Goal: Obtain resource: Download file/media

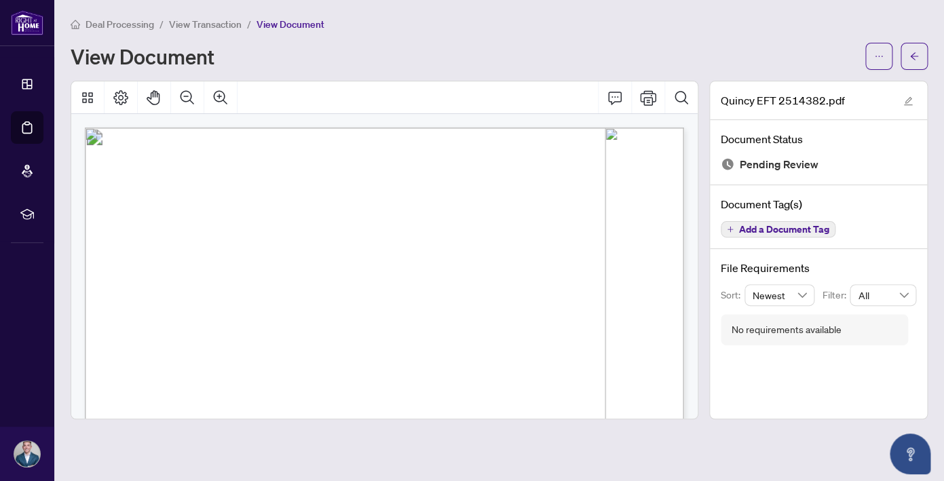
click at [132, 25] on span "Deal Processing" at bounding box center [119, 24] width 69 height 12
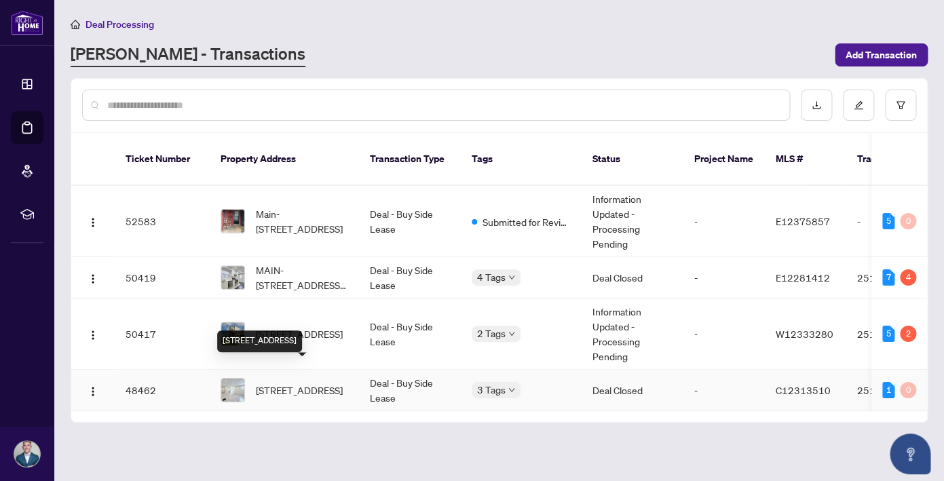
click at [311, 383] on span "[STREET_ADDRESS]" at bounding box center [299, 390] width 87 height 15
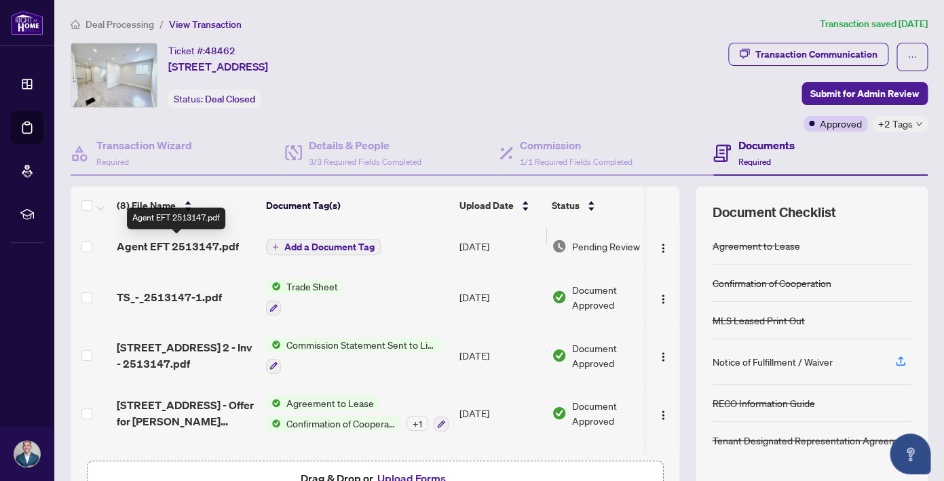
click at [204, 245] on span "Agent EFT 2513147.pdf" at bounding box center [178, 246] width 122 height 16
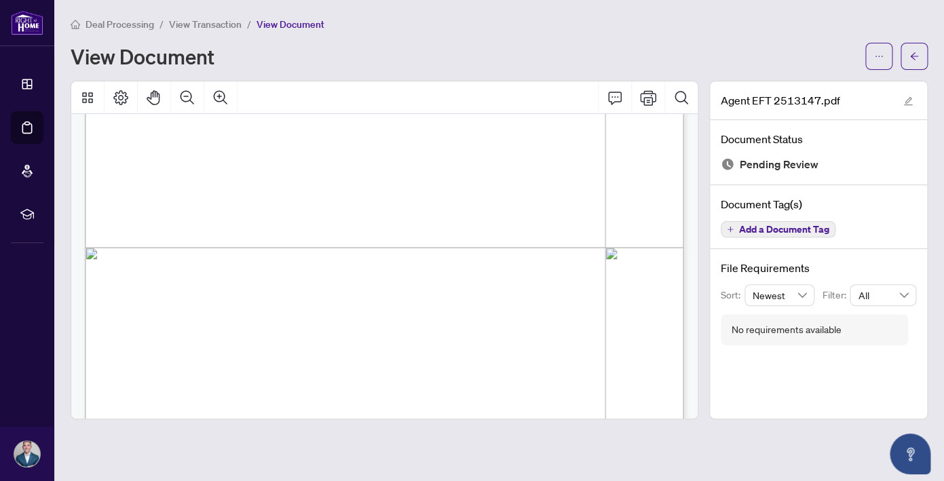
scroll to position [497, 0]
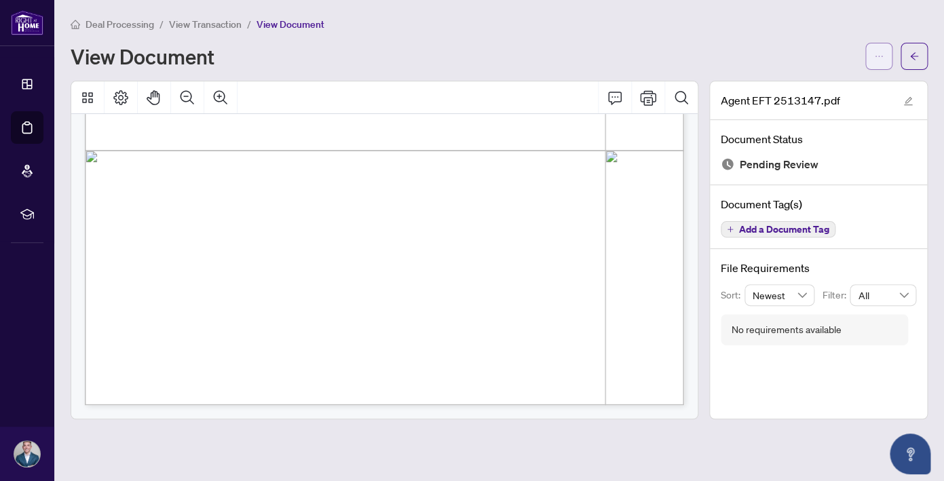
click at [880, 64] on span "button" at bounding box center [878, 56] width 9 height 22
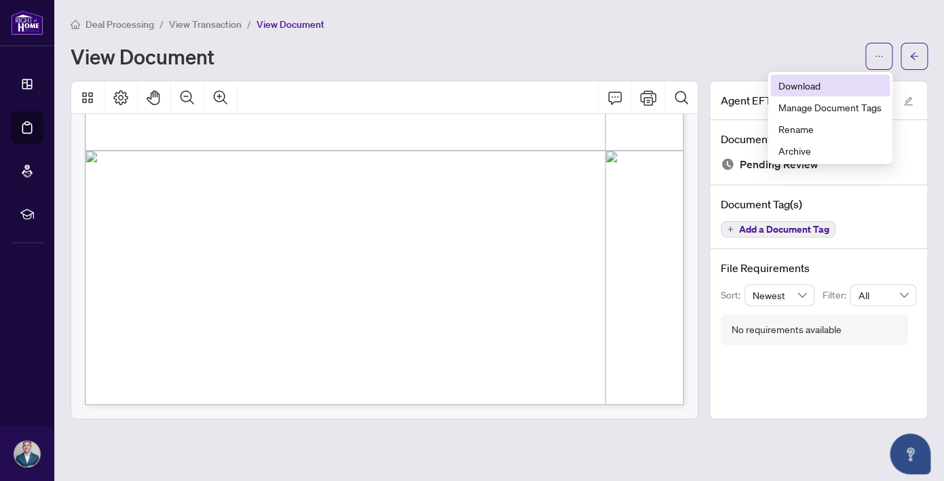
click at [825, 89] on span "Download" at bounding box center [829, 85] width 103 height 15
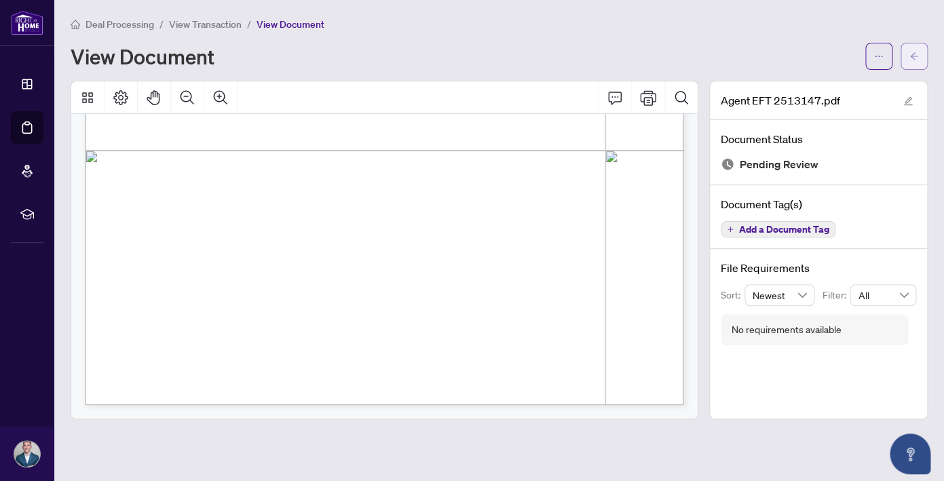
click at [916, 56] on icon "arrow-left" at bounding box center [913, 56] width 9 height 9
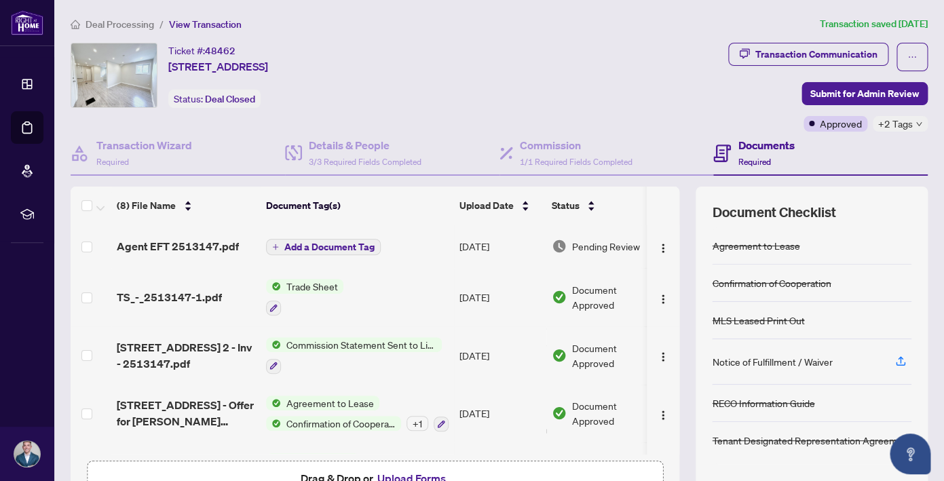
click at [119, 26] on span "Deal Processing" at bounding box center [119, 24] width 69 height 12
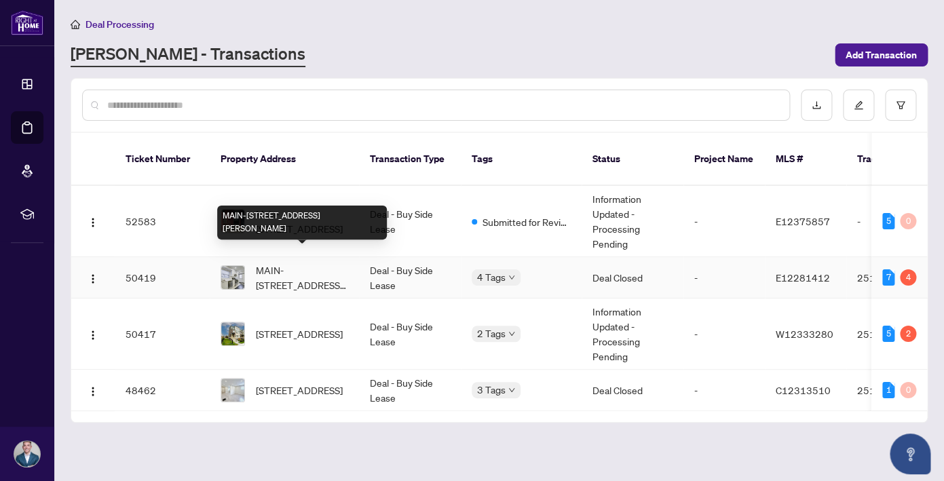
click at [332, 263] on span "MAIN-[STREET_ADDRESS][PERSON_NAME]" at bounding box center [302, 278] width 92 height 30
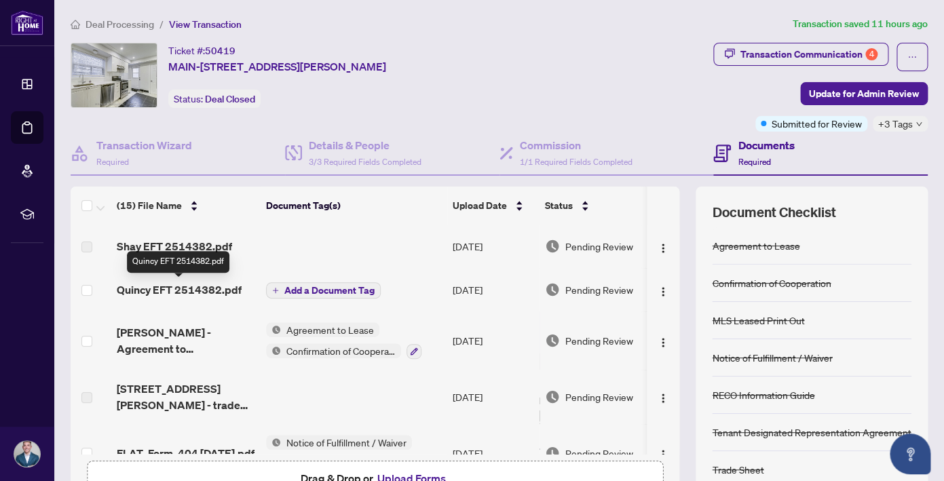
click at [199, 288] on span "Quincy EFT 2514382.pdf" at bounding box center [179, 290] width 125 height 16
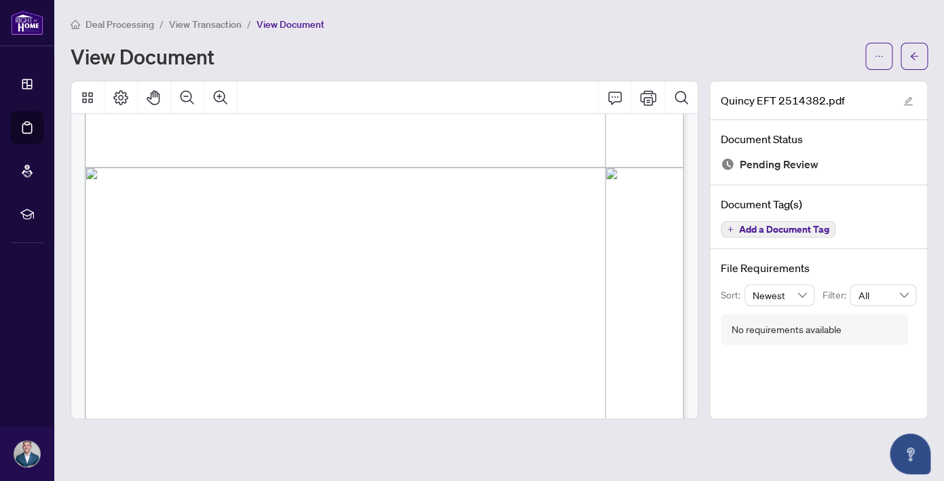
scroll to position [497, 0]
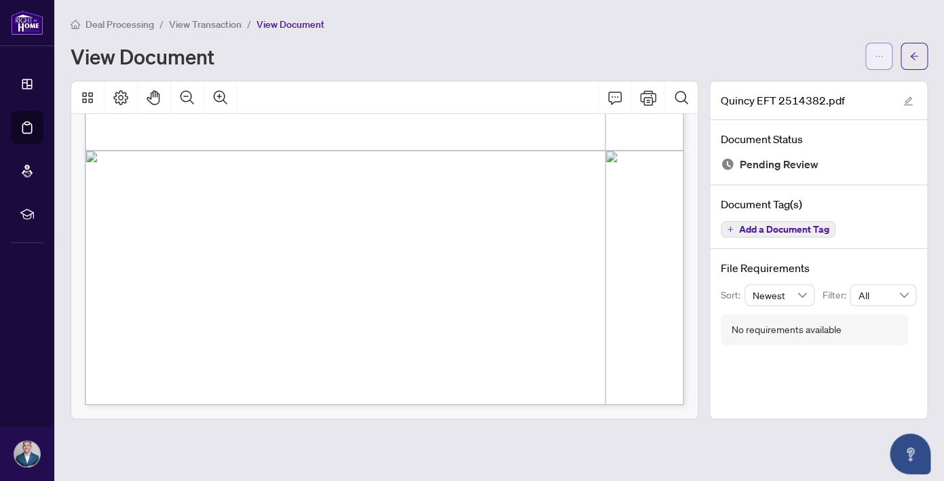
click at [881, 54] on icon "ellipsis" at bounding box center [878, 56] width 9 height 9
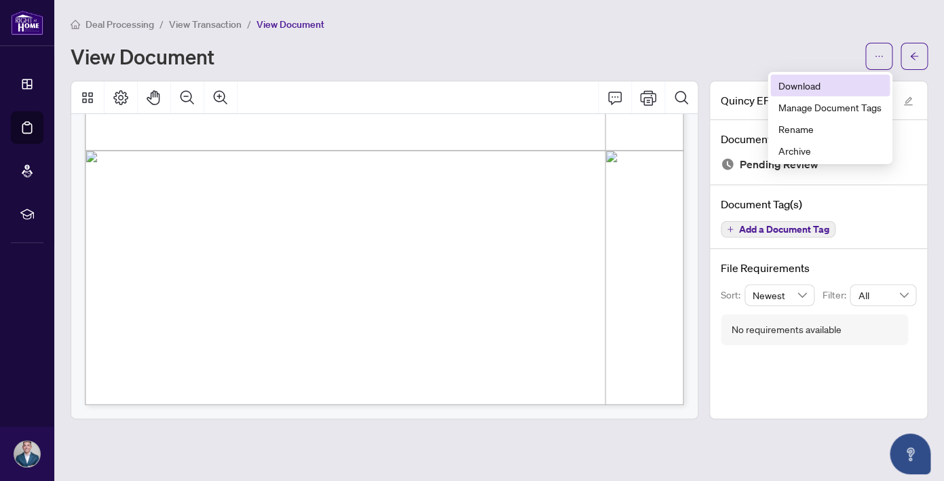
click at [805, 89] on span "Download" at bounding box center [829, 85] width 103 height 15
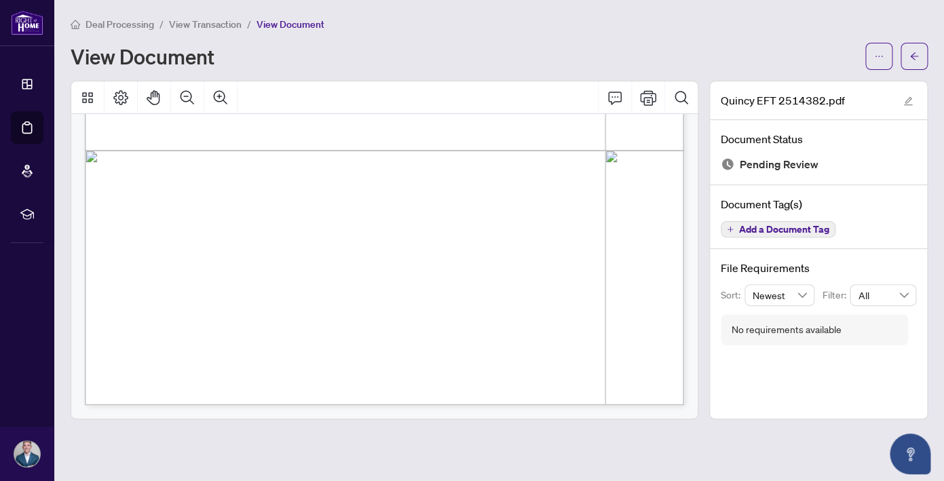
click at [138, 24] on span "Deal Processing" at bounding box center [119, 24] width 69 height 12
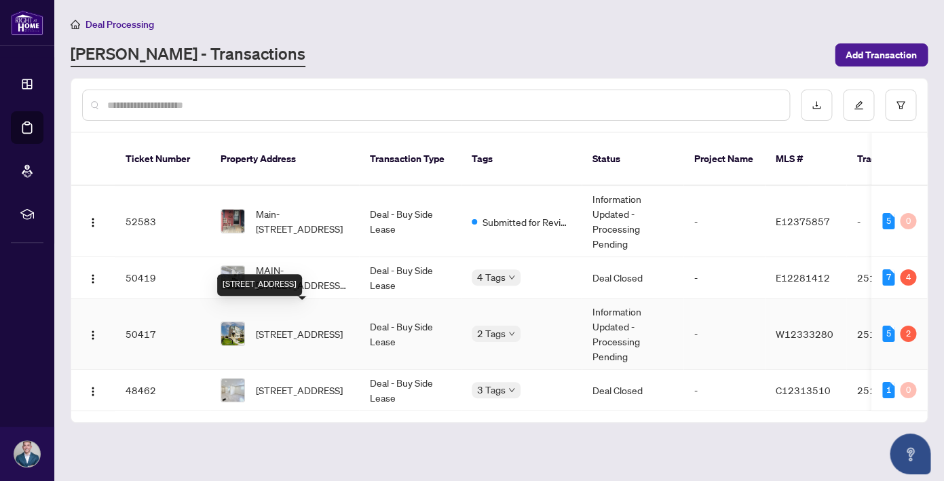
click at [283, 326] on span "[STREET_ADDRESS]" at bounding box center [299, 333] width 87 height 15
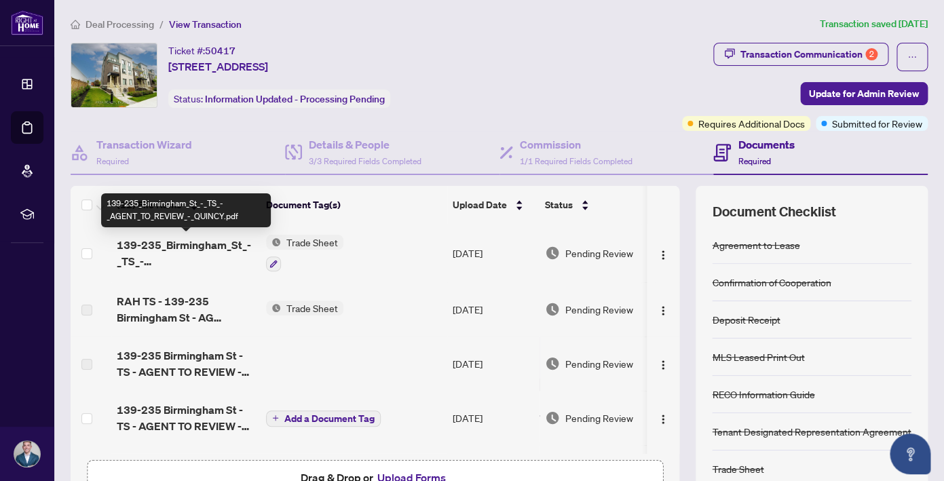
click at [192, 248] on span "139-235_Birmingham_St_-_TS_-_AGENT_TO_REVIEW_-_QUINCY.pdf" at bounding box center [186, 253] width 138 height 33
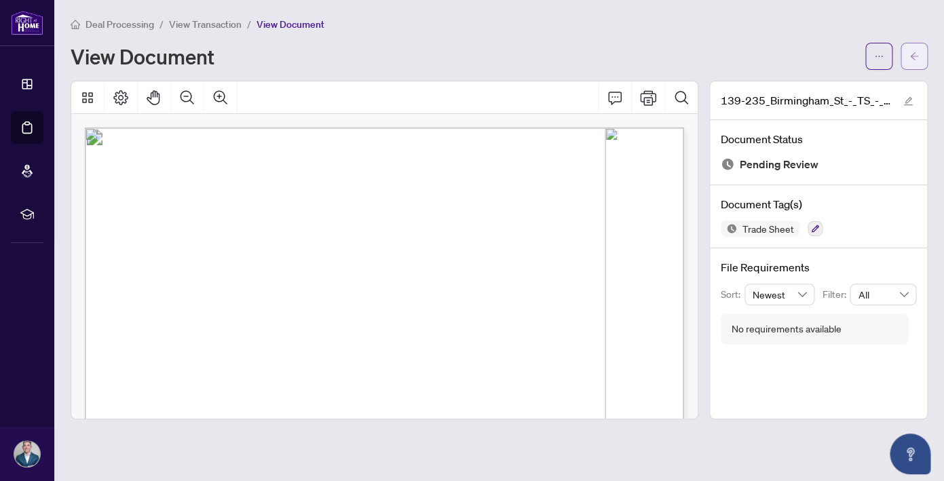
click at [912, 58] on icon "arrow-left" at bounding box center [913, 56] width 9 height 9
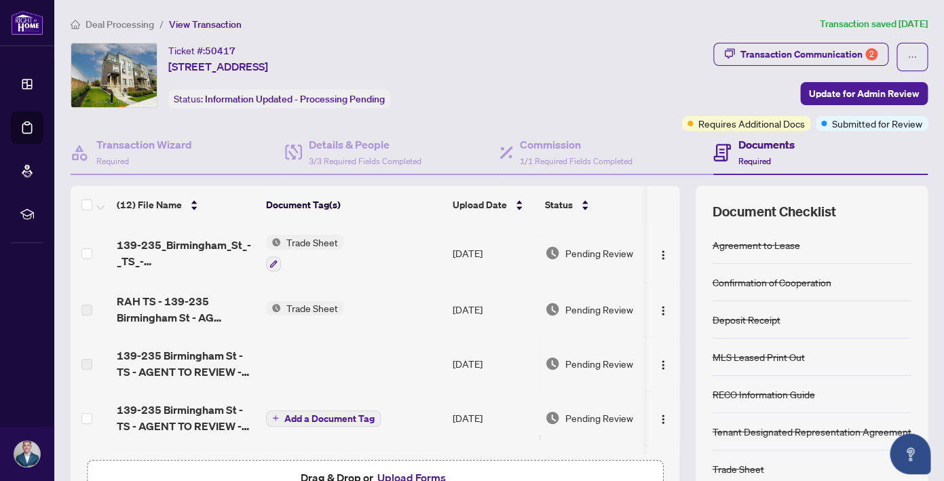
click at [140, 24] on span "Deal Processing" at bounding box center [119, 24] width 69 height 12
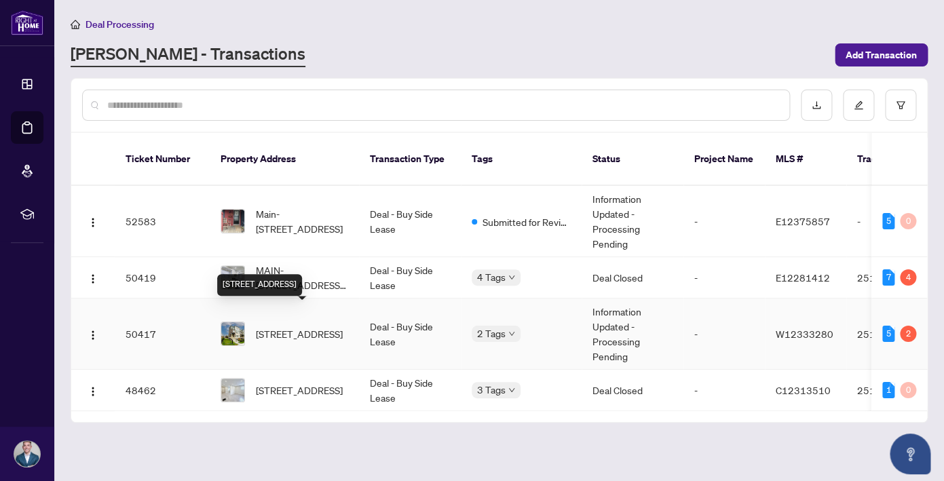
click at [280, 326] on span "[STREET_ADDRESS]" at bounding box center [299, 333] width 87 height 15
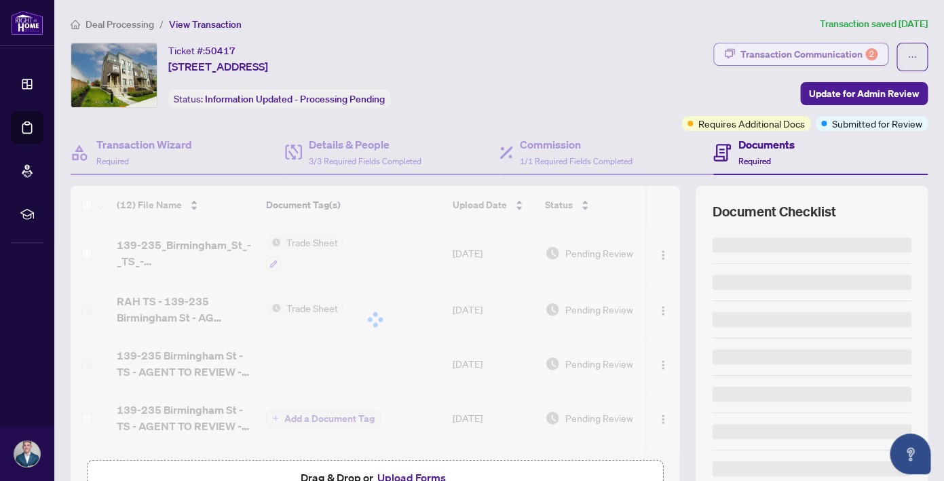
click at [835, 50] on div "Transaction Communication 2" at bounding box center [808, 54] width 137 height 22
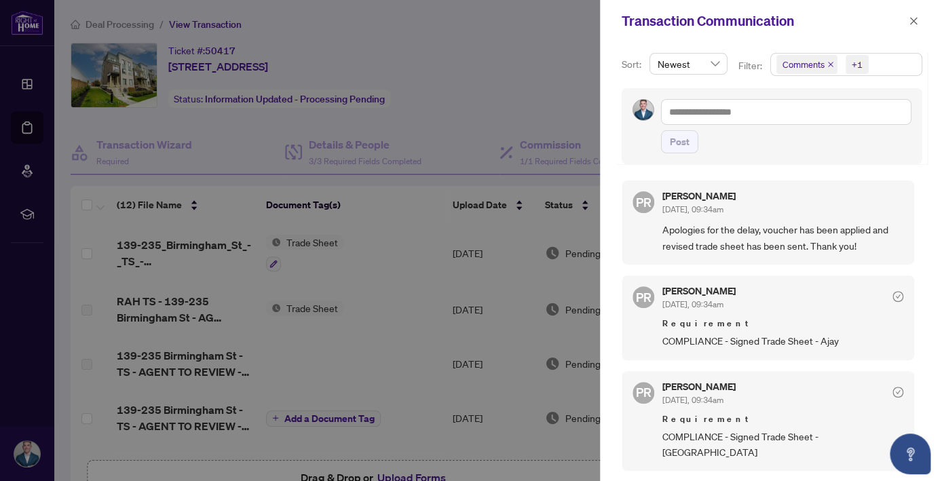
click at [379, 43] on div at bounding box center [472, 240] width 944 height 481
click at [917, 22] on icon "close" at bounding box center [913, 20] width 9 height 9
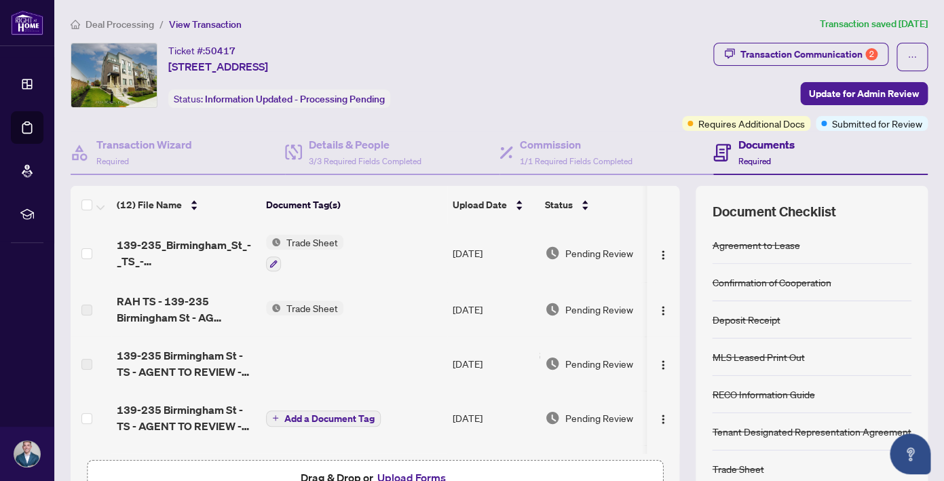
click at [130, 29] on span "Deal Processing" at bounding box center [119, 24] width 69 height 12
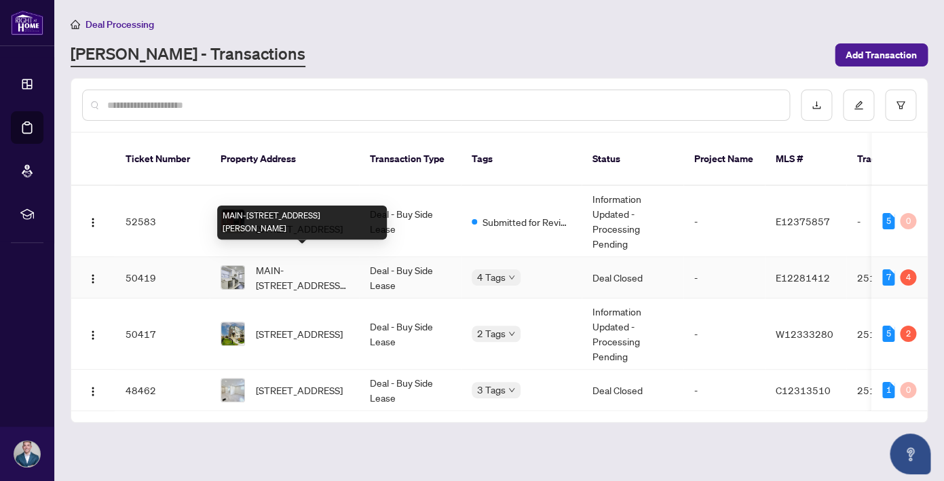
click at [299, 263] on span "MAIN-[STREET_ADDRESS][PERSON_NAME]" at bounding box center [302, 278] width 92 height 30
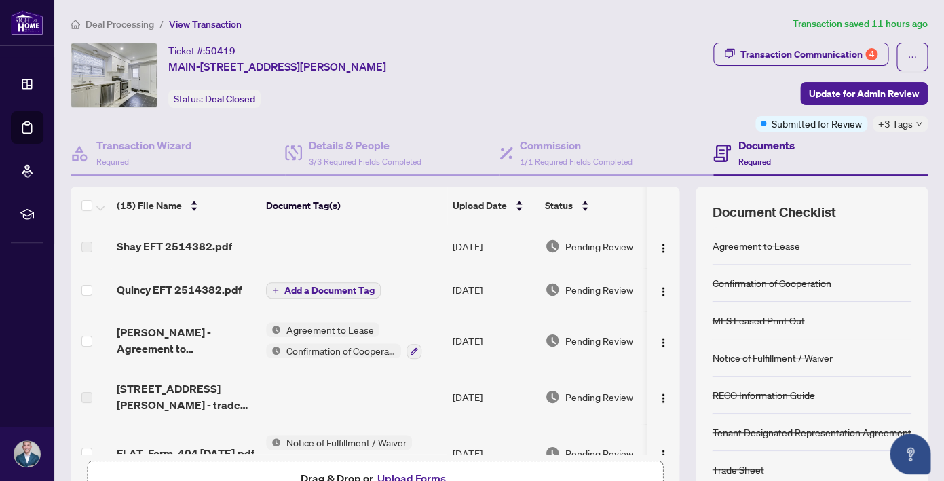
click at [200, 290] on span "Quincy EFT 2514382.pdf" at bounding box center [179, 290] width 125 height 16
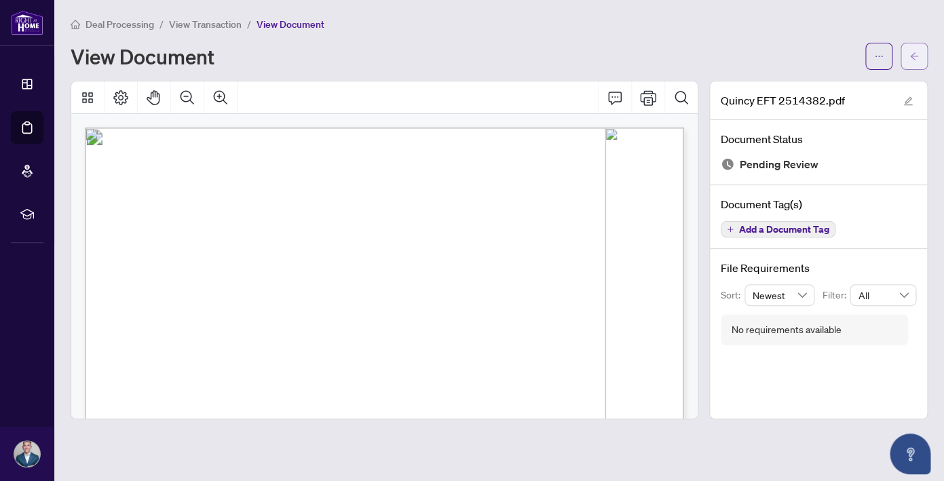
click at [915, 55] on icon "arrow-left" at bounding box center [913, 56] width 9 height 9
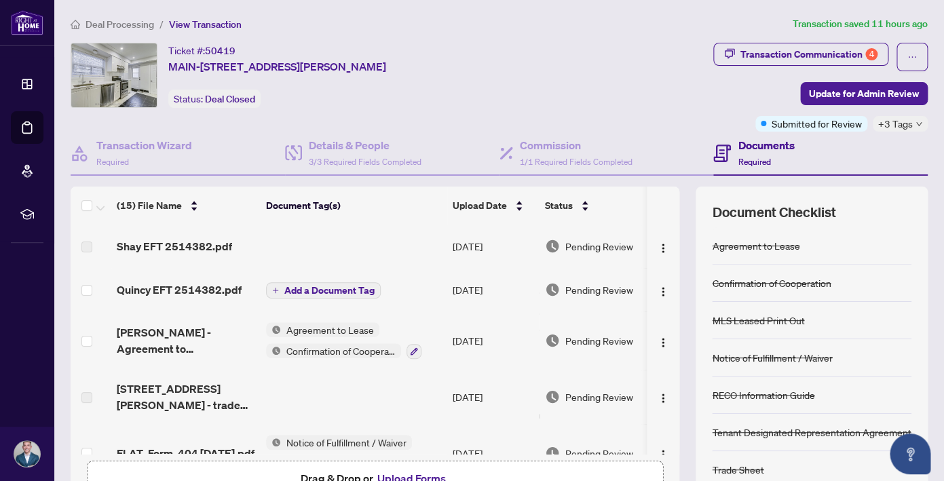
click at [128, 23] on span "Deal Processing" at bounding box center [119, 24] width 69 height 12
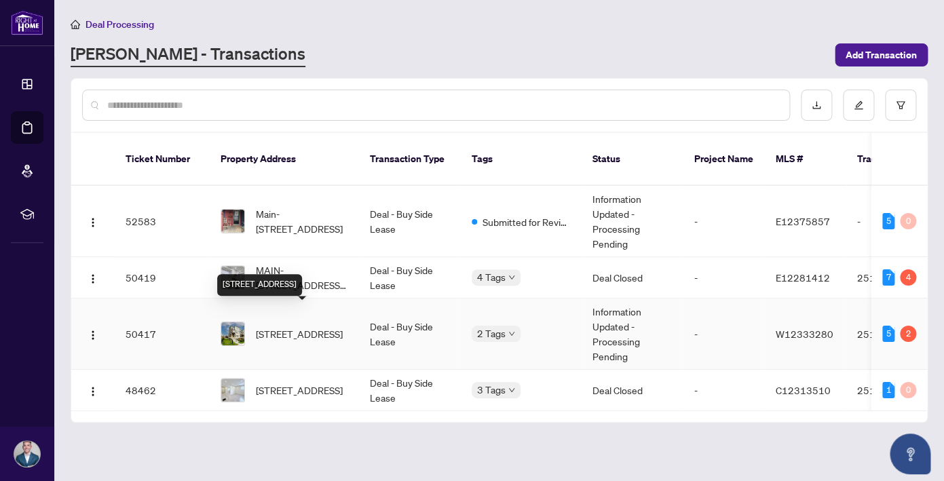
click at [280, 326] on span "[STREET_ADDRESS]" at bounding box center [299, 333] width 87 height 15
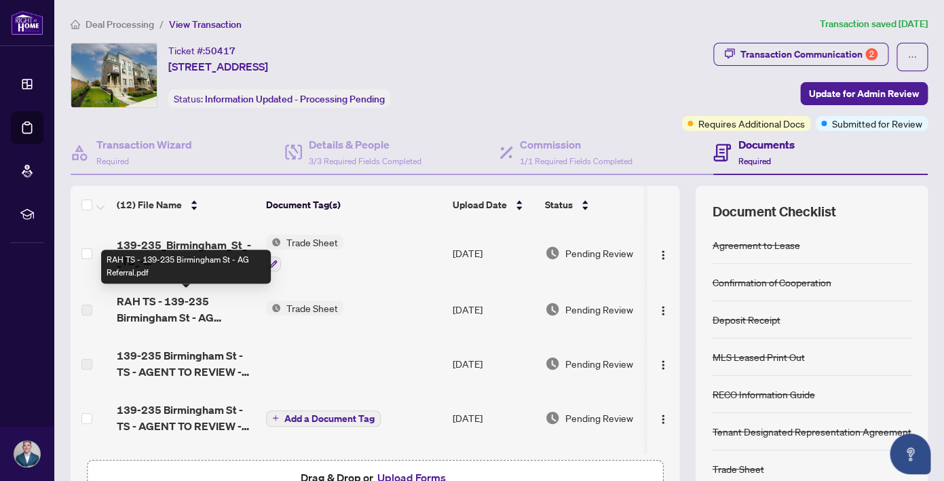
click at [186, 304] on span "RAH TS - 139-235 Birmingham St - AG Referral.pdf" at bounding box center [186, 309] width 138 height 33
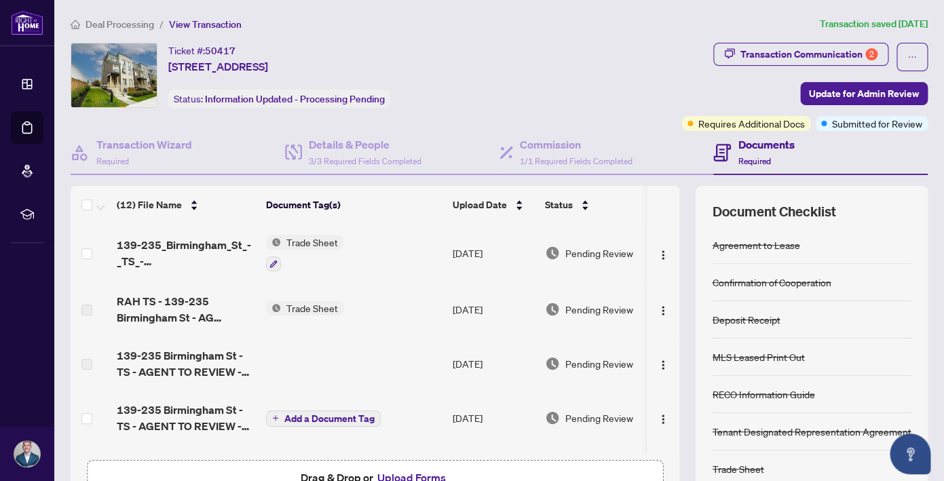
click at [171, 245] on span "139-235_Birmingham_St_-_TS_-_AGENT_TO_REVIEW_-_QUINCY.pdf" at bounding box center [186, 253] width 138 height 33
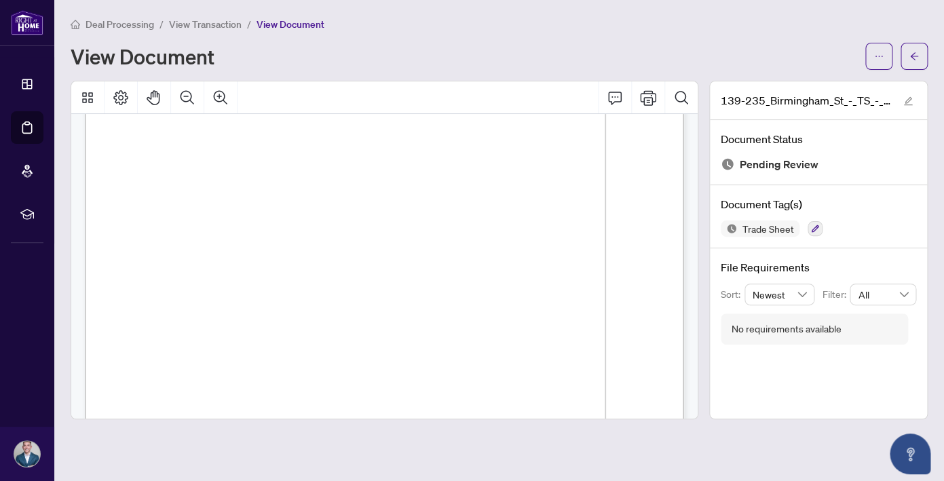
scroll to position [147, 0]
click at [134, 28] on span "Deal Processing" at bounding box center [119, 24] width 69 height 12
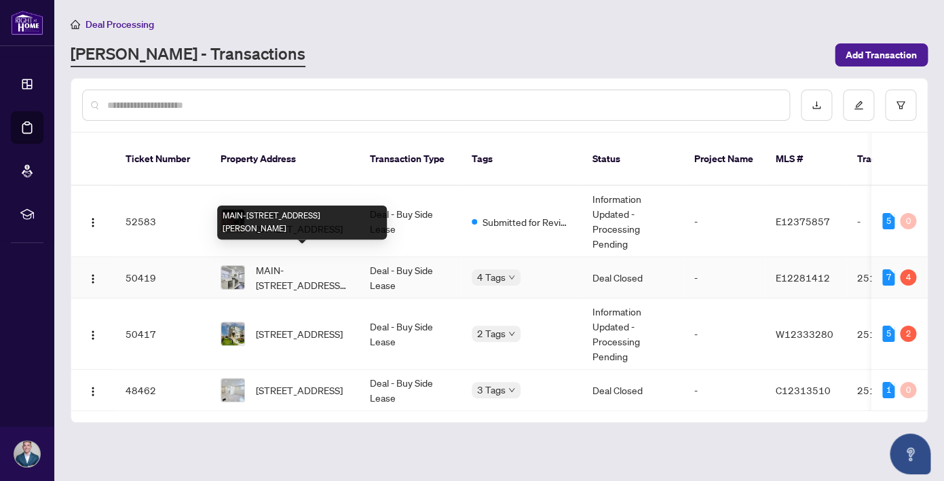
click at [308, 271] on span "MAIN-[STREET_ADDRESS][PERSON_NAME]" at bounding box center [302, 278] width 92 height 30
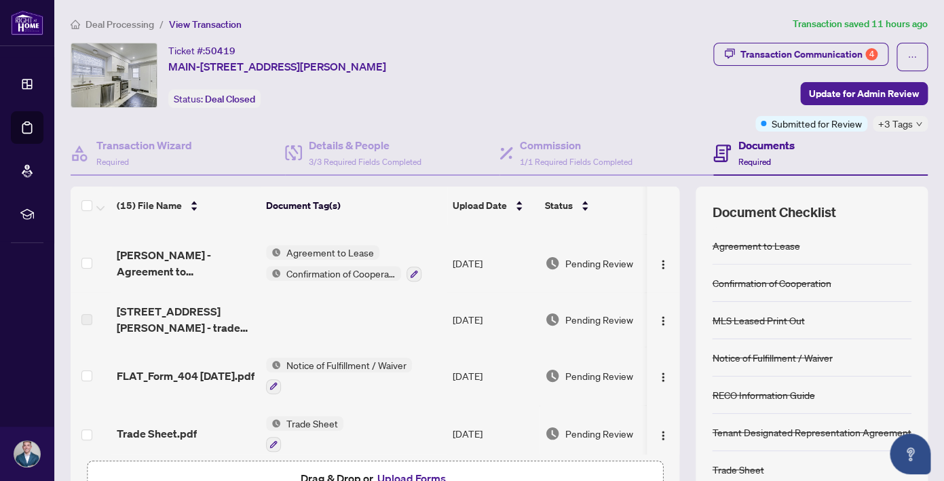
scroll to position [85, 0]
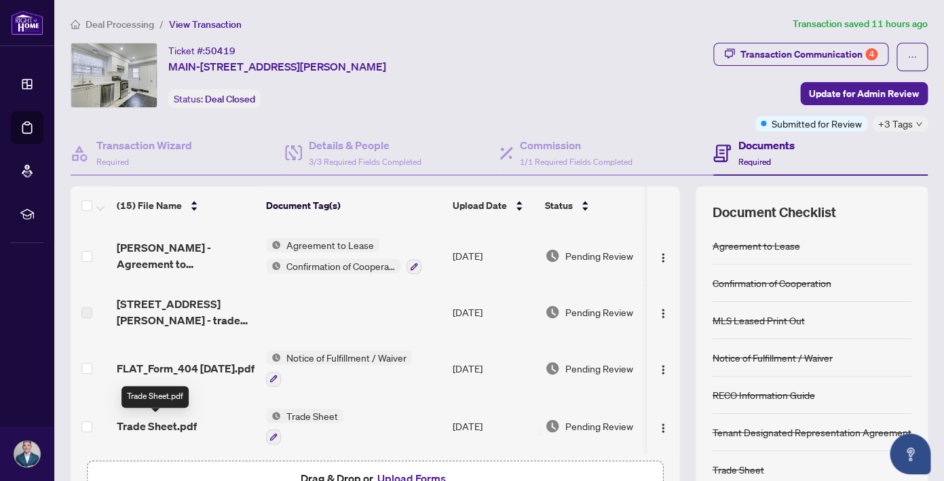
click at [149, 428] on span "Trade Sheet.pdf" at bounding box center [157, 426] width 80 height 16
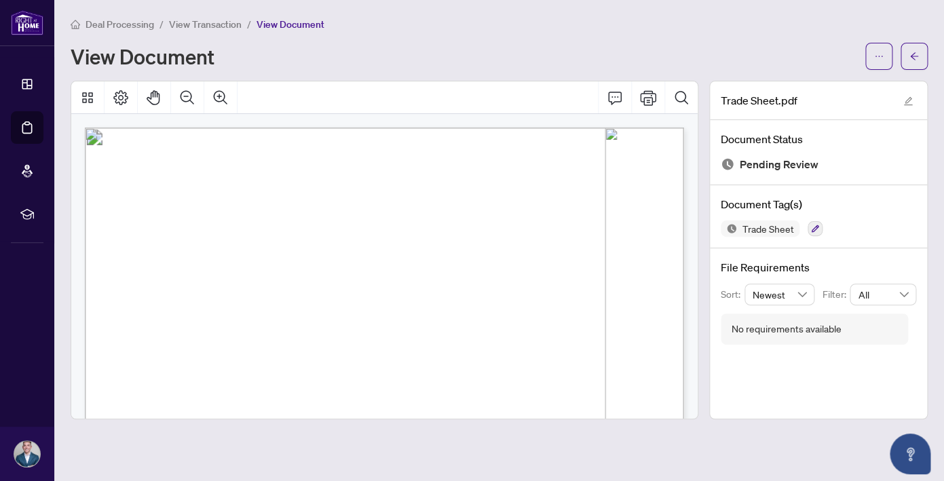
click at [104, 26] on span "Deal Processing" at bounding box center [119, 24] width 69 height 12
